Goal: Transaction & Acquisition: Download file/media

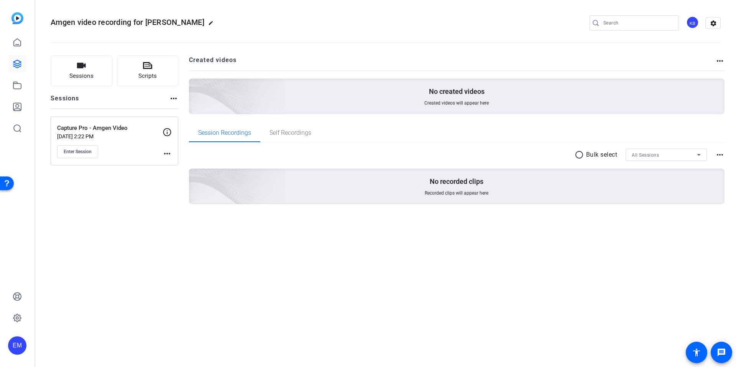
drag, startPoint x: 293, startPoint y: 28, endPoint x: 288, endPoint y: 30, distance: 4.7
click at [293, 29] on openreel-divider-bar at bounding box center [386, 40] width 670 height 23
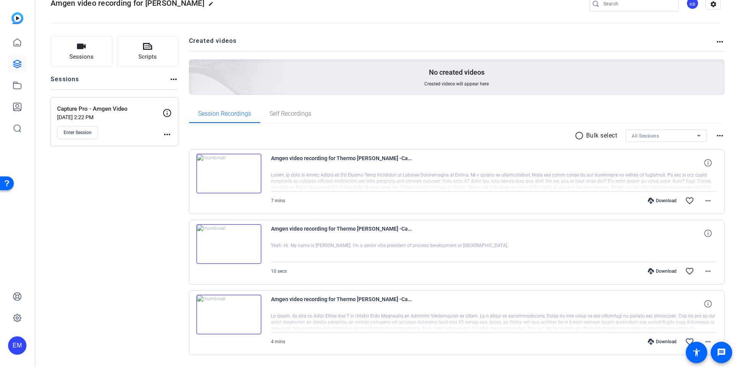
scroll to position [17, 0]
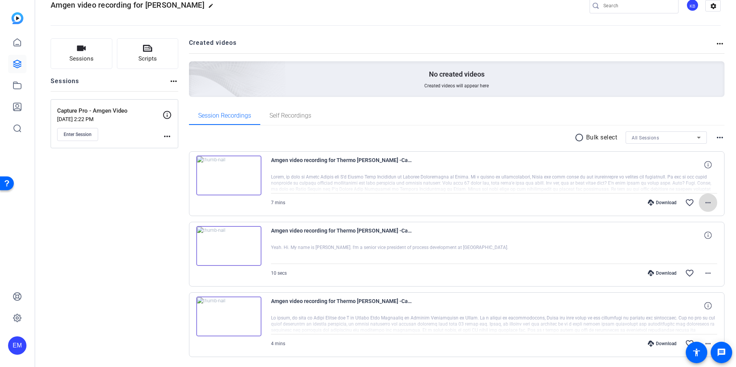
click at [712, 203] on mat-icon "more_horiz" at bounding box center [707, 202] width 9 height 9
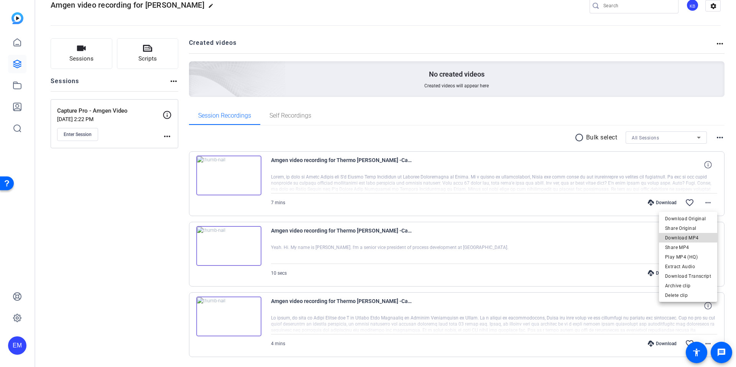
click at [696, 238] on span "Download MP4" at bounding box center [688, 237] width 46 height 9
